Goal: Navigation & Orientation: Find specific page/section

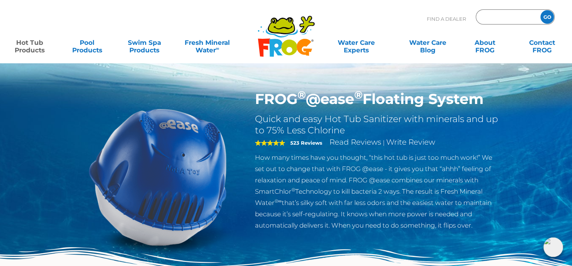
click at [502, 16] on input "Zip Code Form" at bounding box center [507, 17] width 51 height 11
type input "92688"
click at [547, 15] on input "GO" at bounding box center [548, 17] width 14 height 14
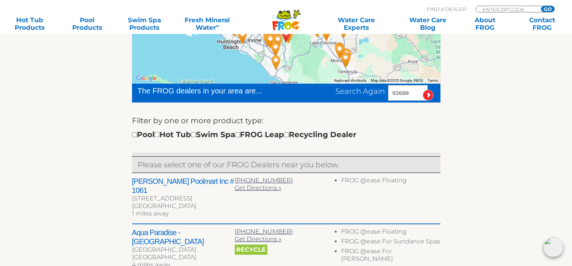
scroll to position [188, 0]
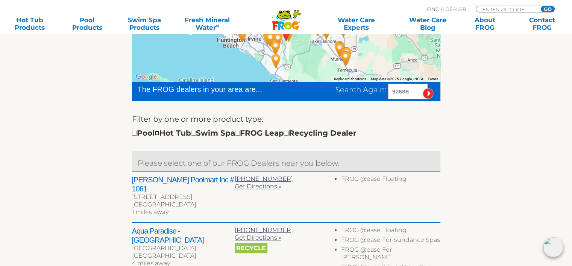
click at [160, 132] on input "checkbox" at bounding box center [157, 133] width 5 height 5
checkbox input "true"
